Goal: Task Accomplishment & Management: Manage account settings

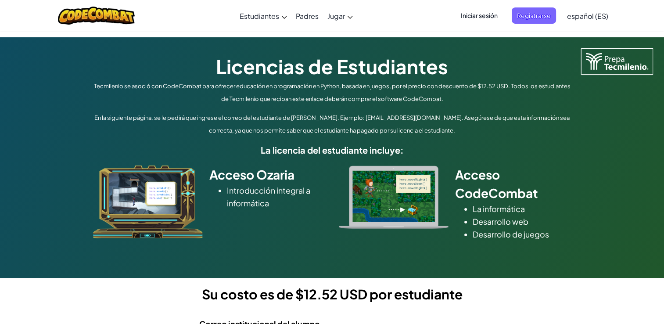
click at [481, 17] on span "Iniciar sesión" at bounding box center [479, 15] width 47 height 16
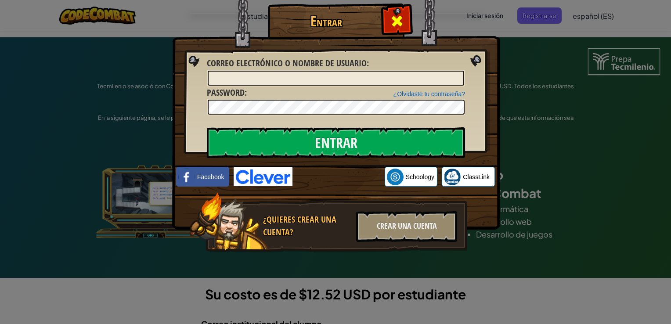
click at [404, 22] on div at bounding box center [397, 20] width 28 height 28
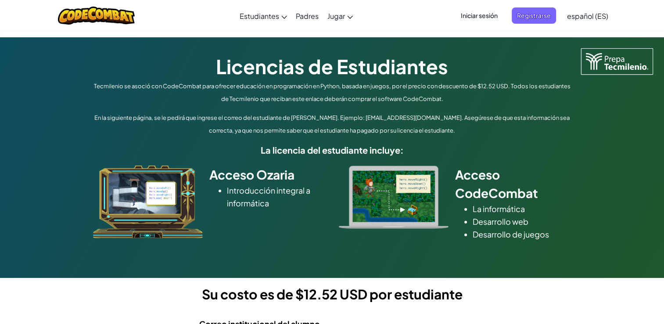
click at [479, 19] on span "Iniciar sesión" at bounding box center [479, 15] width 47 height 16
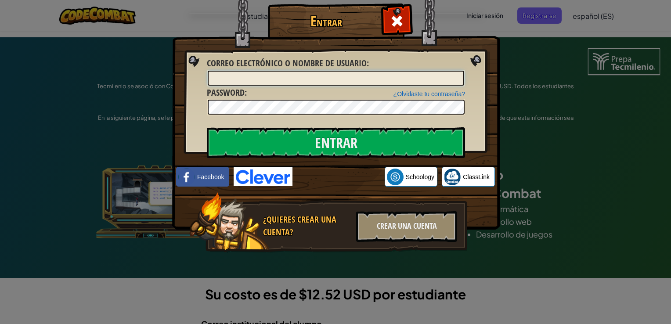
click at [366, 73] on input "Correo electrónico o nombre de usuario :" at bounding box center [336, 78] width 256 height 15
type input "[EMAIL_ADDRESS][DOMAIN_NAME]"
click at [418, 96] on link "¿Olvidaste tu contraseña?" at bounding box center [429, 93] width 72 height 7
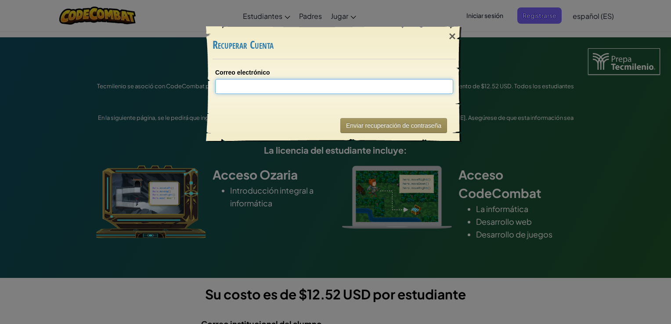
click at [328, 85] on input "Correo electrónico" at bounding box center [334, 86] width 238 height 15
type input "[EMAIL_ADDRESS][DOMAIN_NAME]"
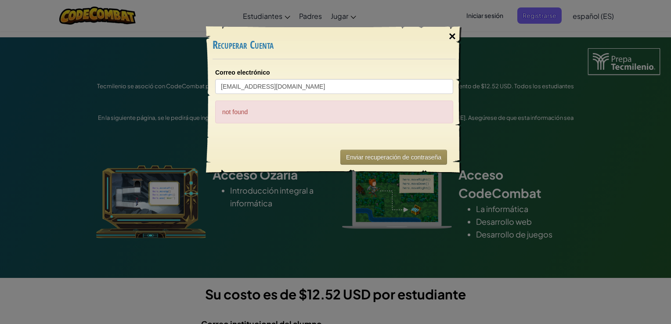
click at [451, 36] on div "×" at bounding box center [452, 36] width 20 height 25
